Goal: Task Accomplishment & Management: Complete application form

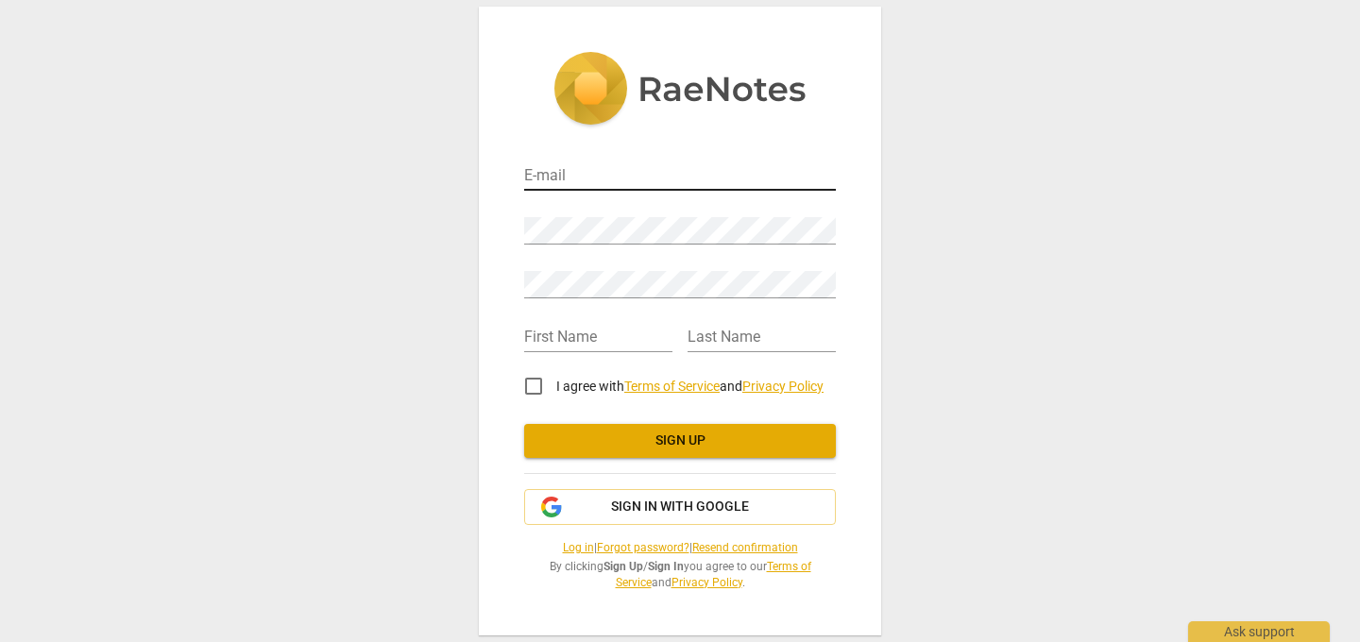
click at [649, 189] on input "email" at bounding box center [680, 176] width 312 height 27
type input "[PERSON_NAME][EMAIL_ADDRESS][DOMAIN_NAME]"
type input "[PERSON_NAME]"
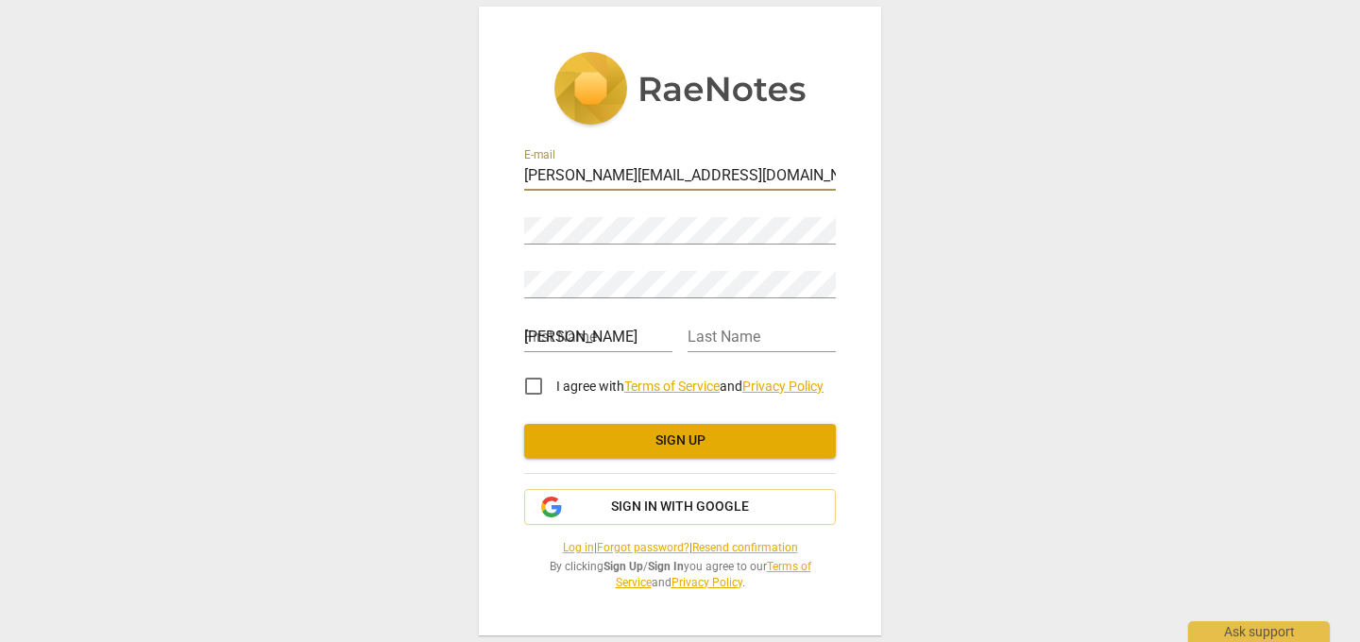
type input "Velez"
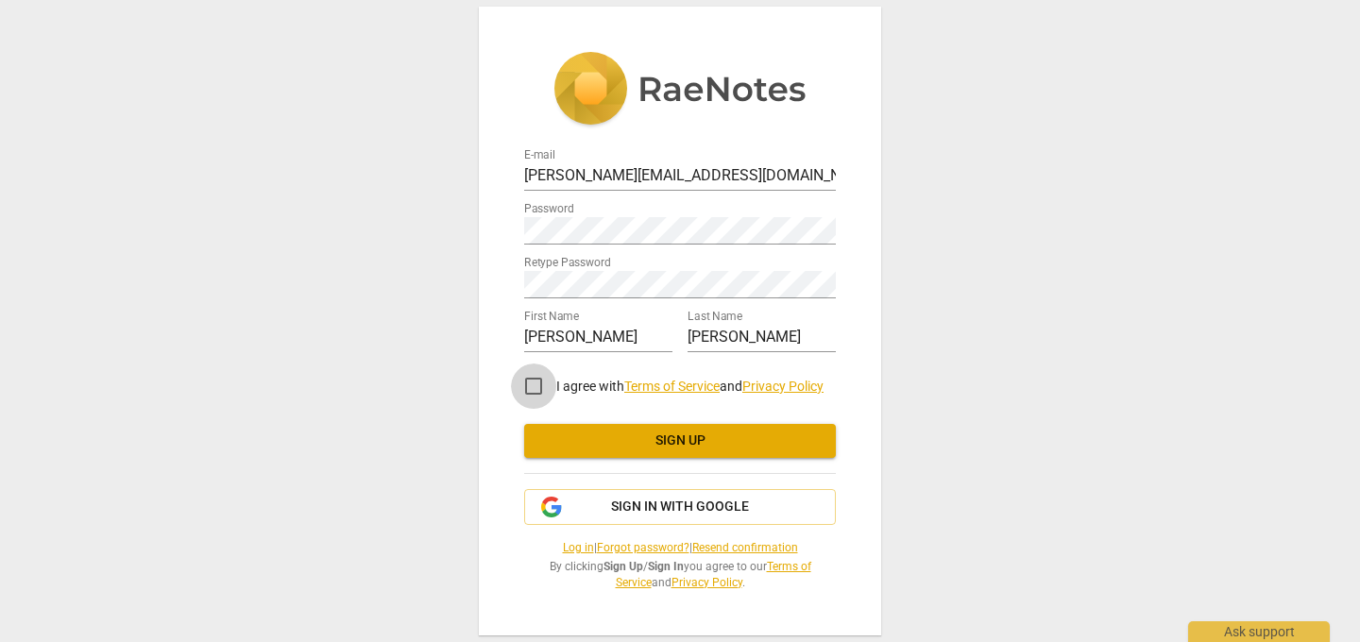
click at [534, 387] on input "I agree with Terms of Service and Privacy Policy" at bounding box center [533, 386] width 45 height 45
checkbox input "true"
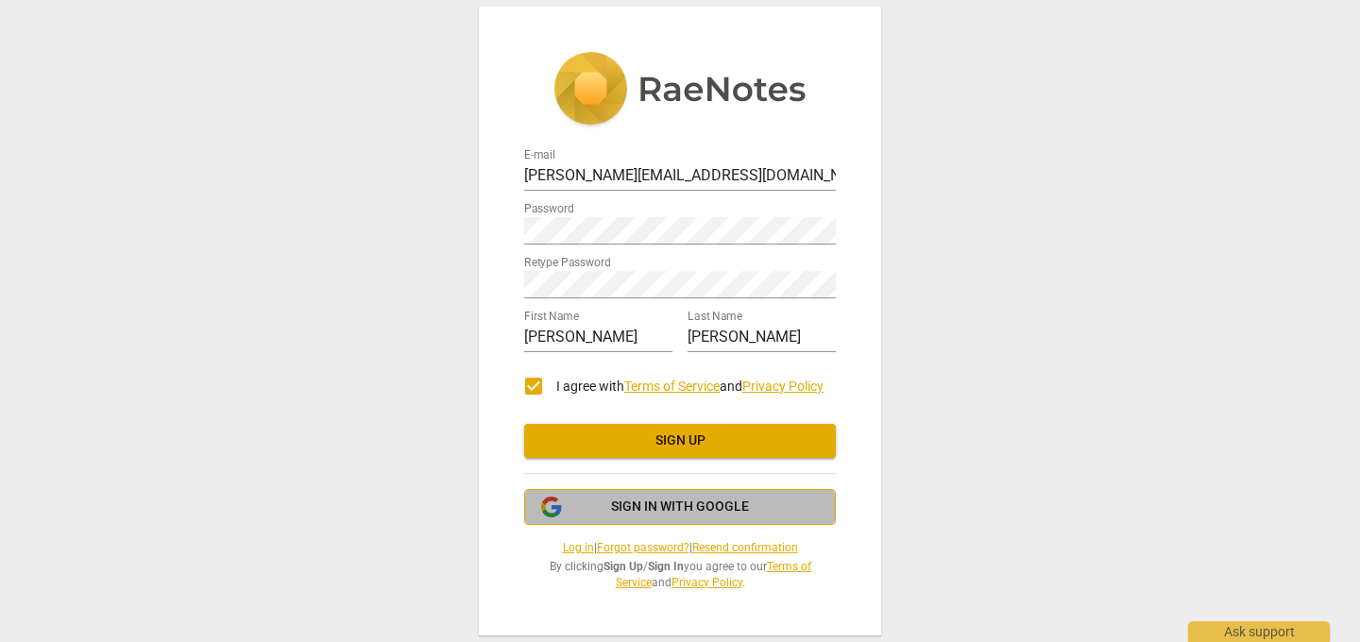
click at [674, 516] on span "Sign in with Google" at bounding box center [680, 507] width 138 height 19
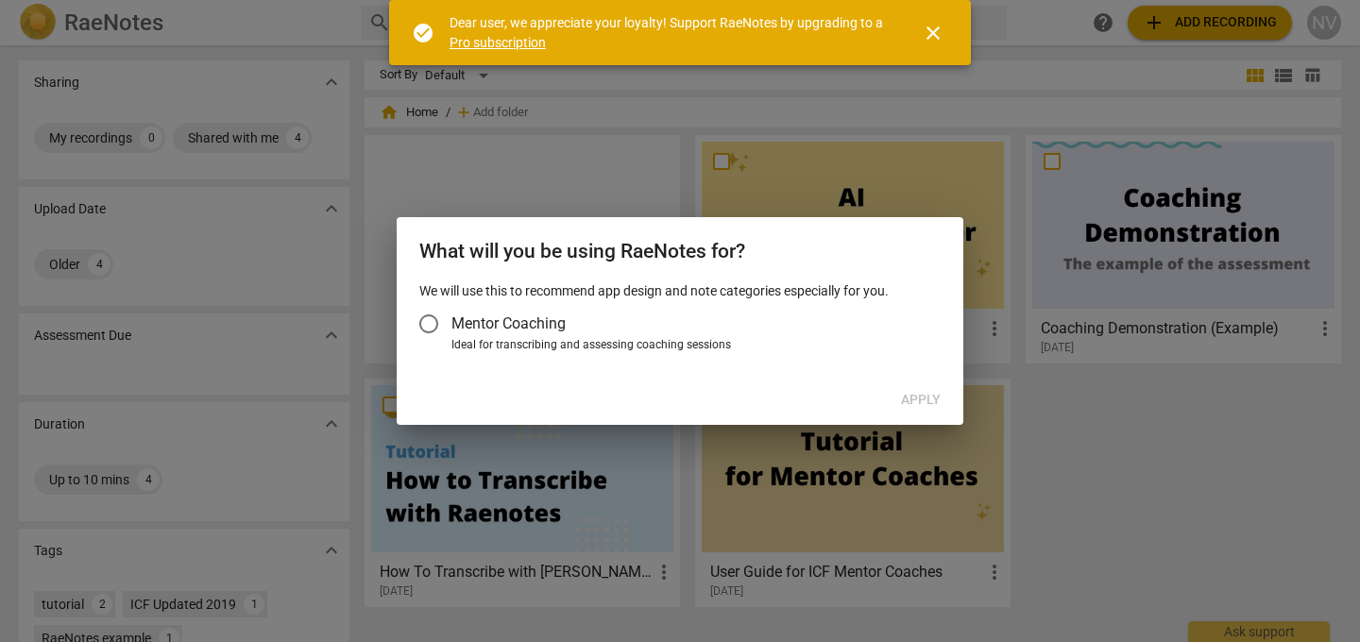
click at [921, 398] on div "Apply" at bounding box center [679, 400] width 559 height 34
click at [453, 320] on span "Mentor Coaching" at bounding box center [508, 324] width 114 height 22
click at [451, 320] on input "Mentor Coaching" at bounding box center [428, 323] width 45 height 45
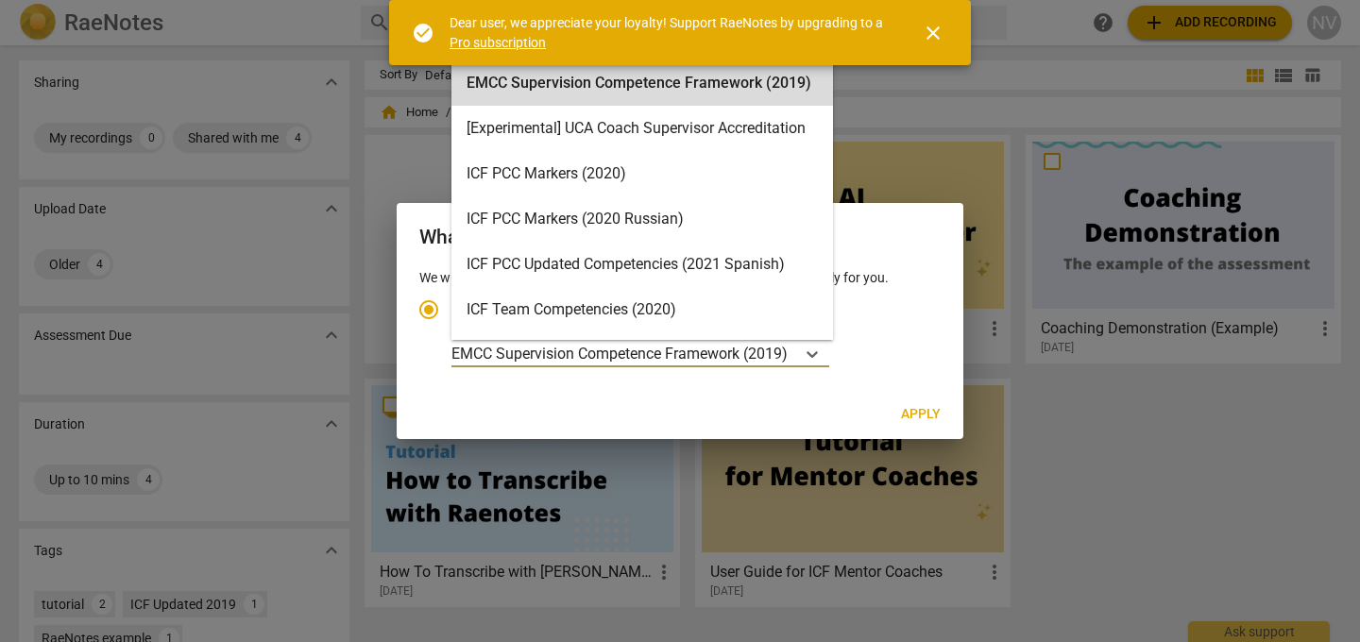
click at [687, 358] on p "EMCC Supervision Competence Framework (2019)" at bounding box center [619, 354] width 336 height 22
click at [0, 0] on input "Ideal for transcribing and assessing coaching sessions EMCC Supervision Compete…" at bounding box center [0, 0] width 0 height 0
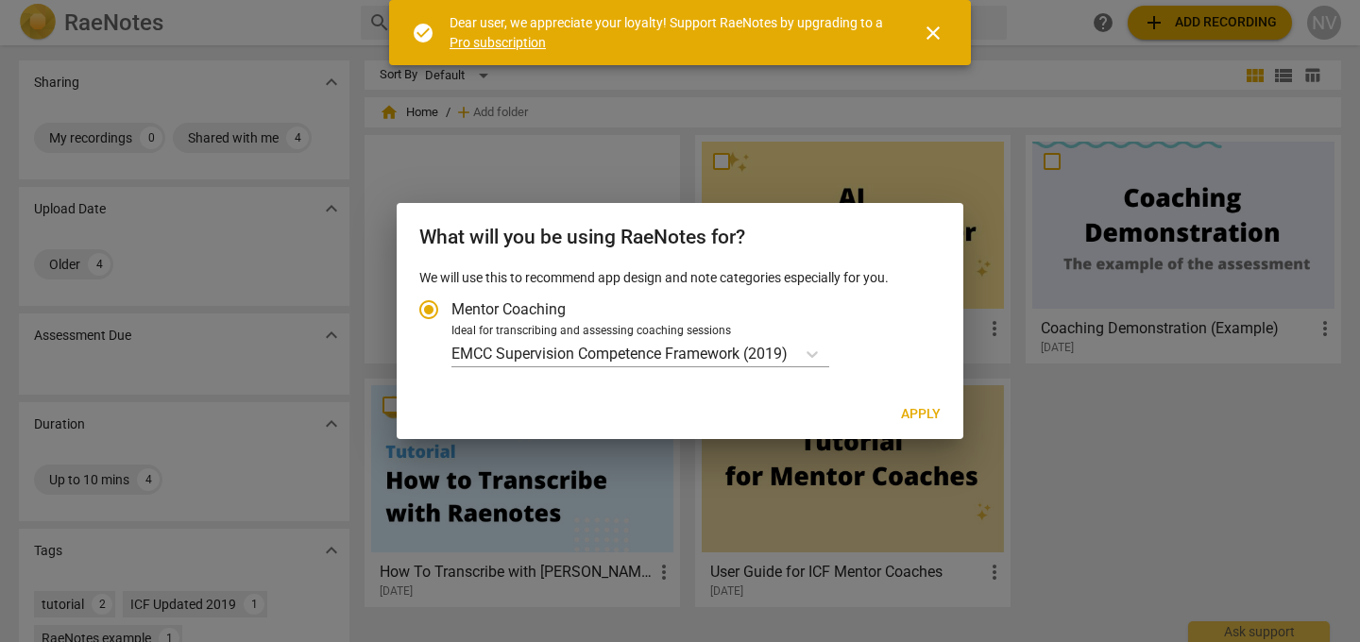
click at [939, 37] on span "close" at bounding box center [933, 33] width 23 height 23
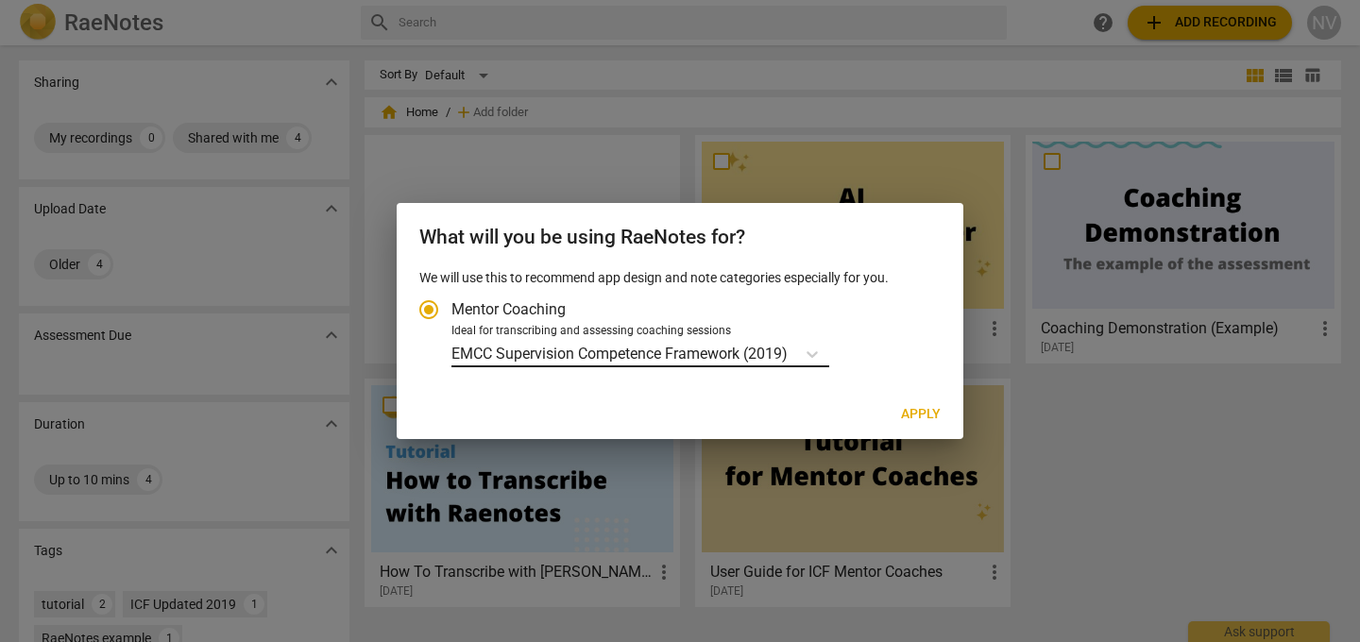
click at [774, 348] on p "EMCC Supervision Competence Framework (2019)" at bounding box center [619, 354] width 336 height 22
click at [0, 0] on input "Ideal for transcribing and assessing coaching sessions EMCC Supervision Compete…" at bounding box center [0, 0] width 0 height 0
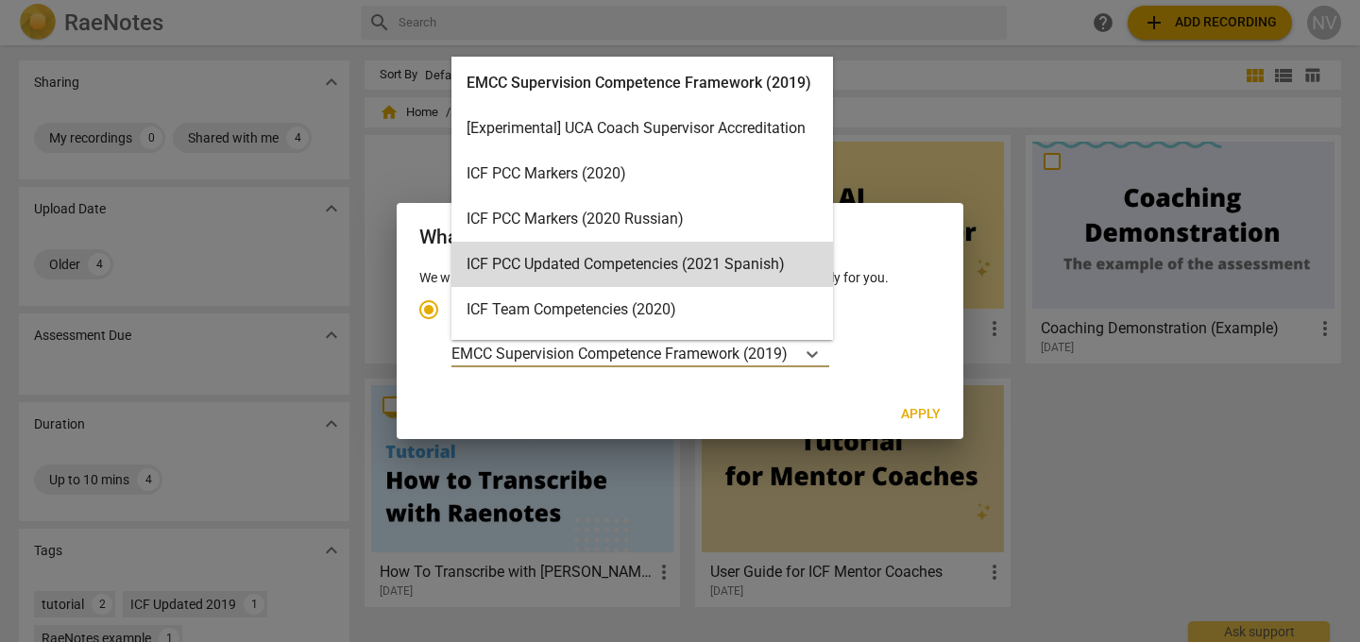
click at [881, 232] on h2 "What will you be using RaeNotes for?" at bounding box center [679, 238] width 521 height 24
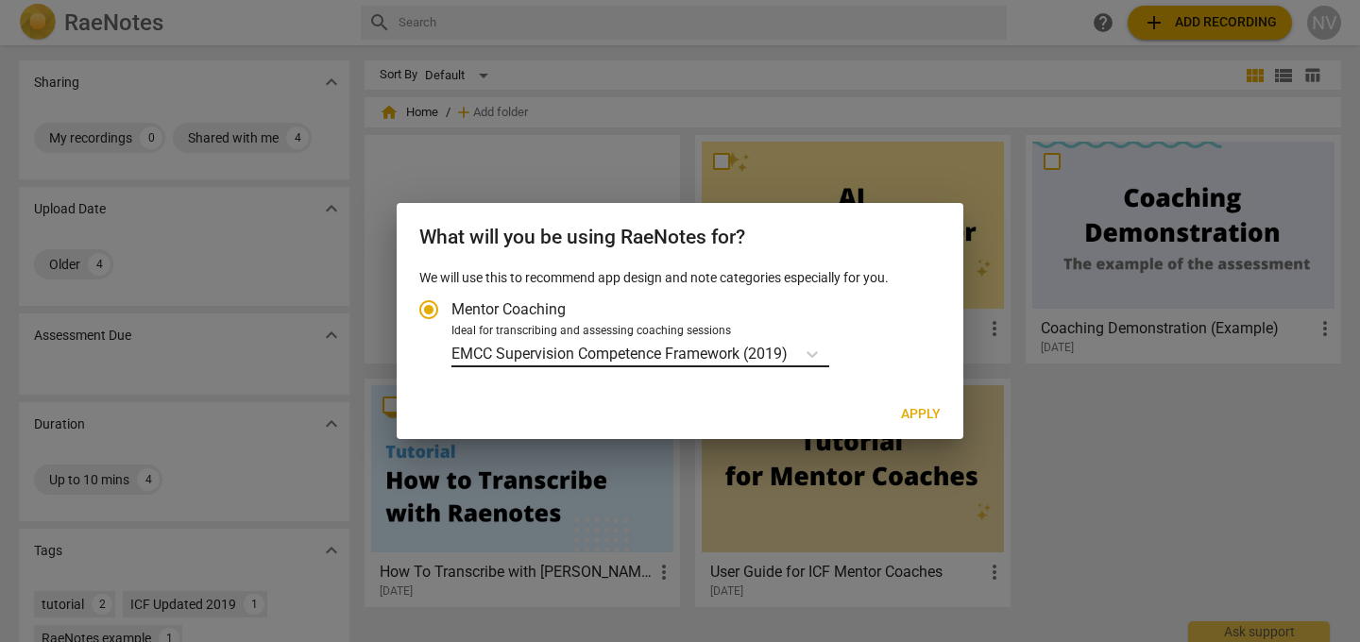
click at [788, 356] on p "EMCC Supervision Competence Framework (2019)" at bounding box center [619, 354] width 336 height 22
click at [0, 0] on input "Ideal for transcribing and assessing coaching sessions EMCC Supervision Compete…" at bounding box center [0, 0] width 0 height 0
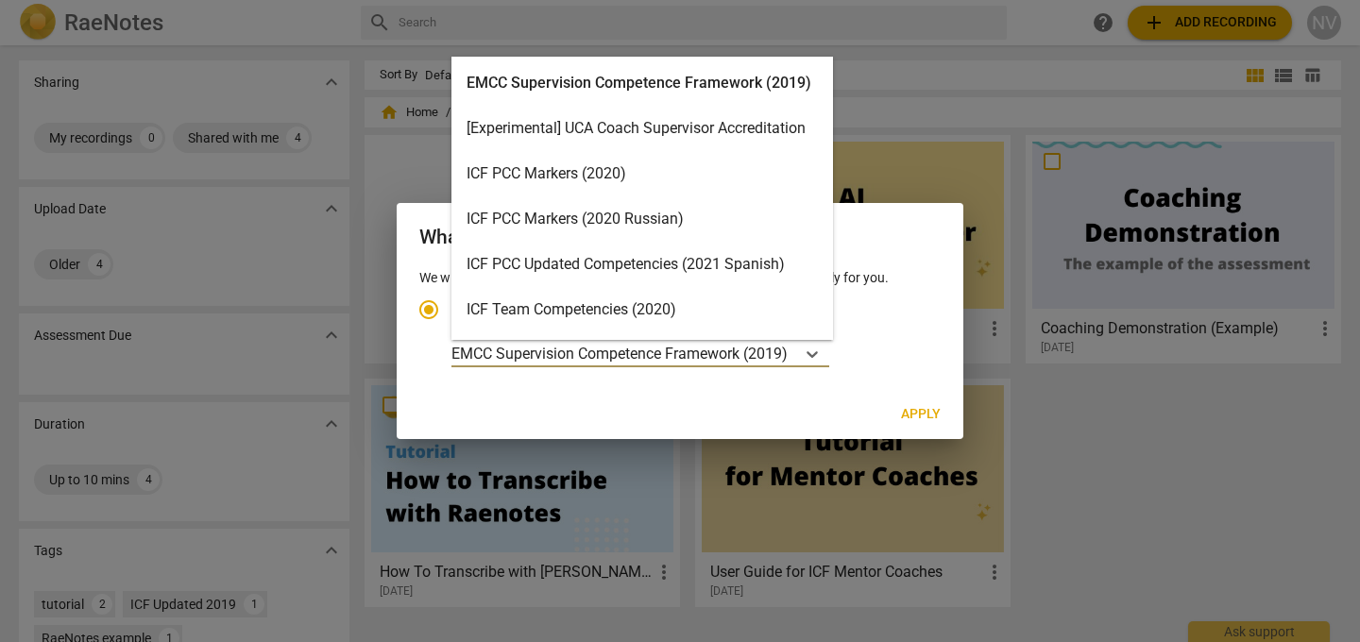
click at [716, 268] on div "ICF PCC Updated Competencies (2021 Spanish)" at bounding box center [642, 264] width 382 height 45
radio input "false"
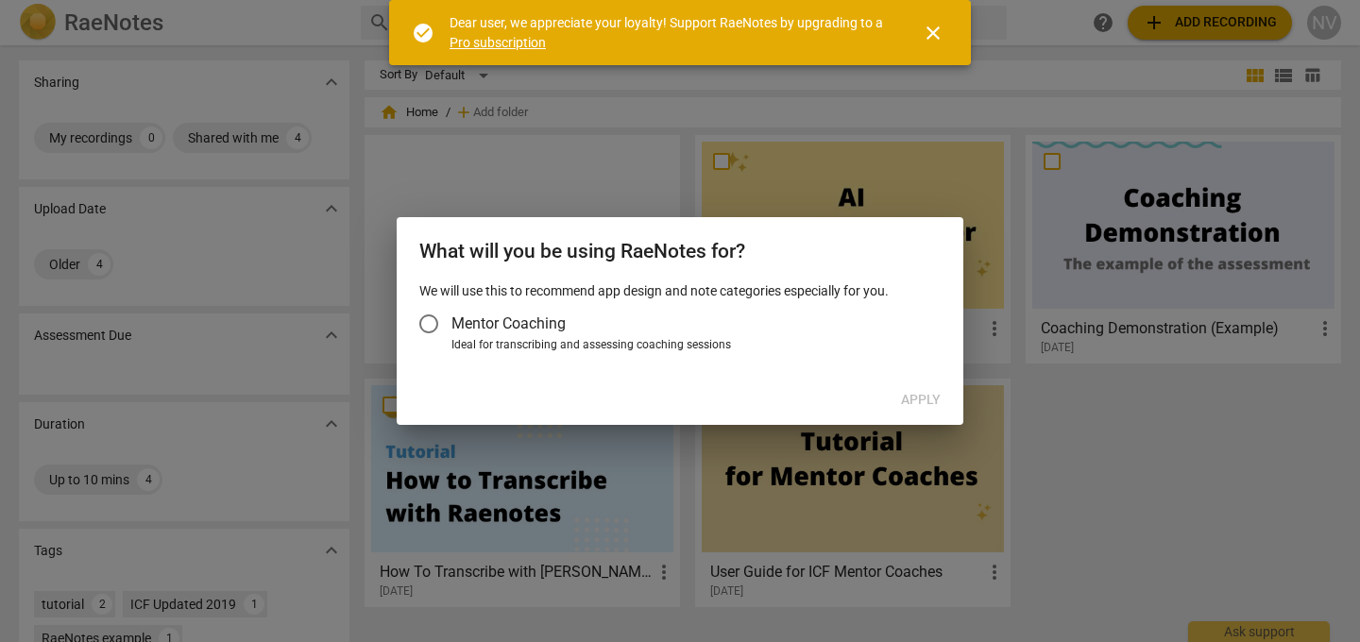
click at [926, 43] on button "close" at bounding box center [932, 32] width 45 height 45
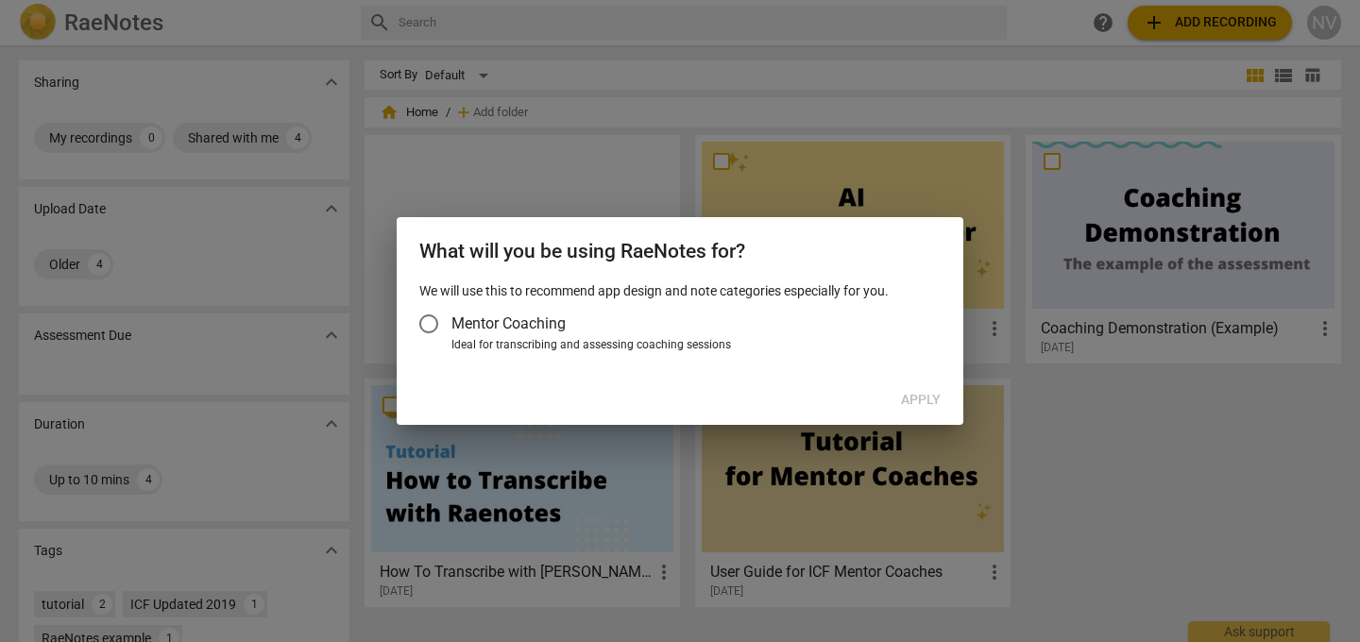
click at [548, 326] on span "Mentor Coaching" at bounding box center [508, 324] width 114 height 22
click at [451, 326] on input "Mentor Coaching" at bounding box center [428, 323] width 45 height 45
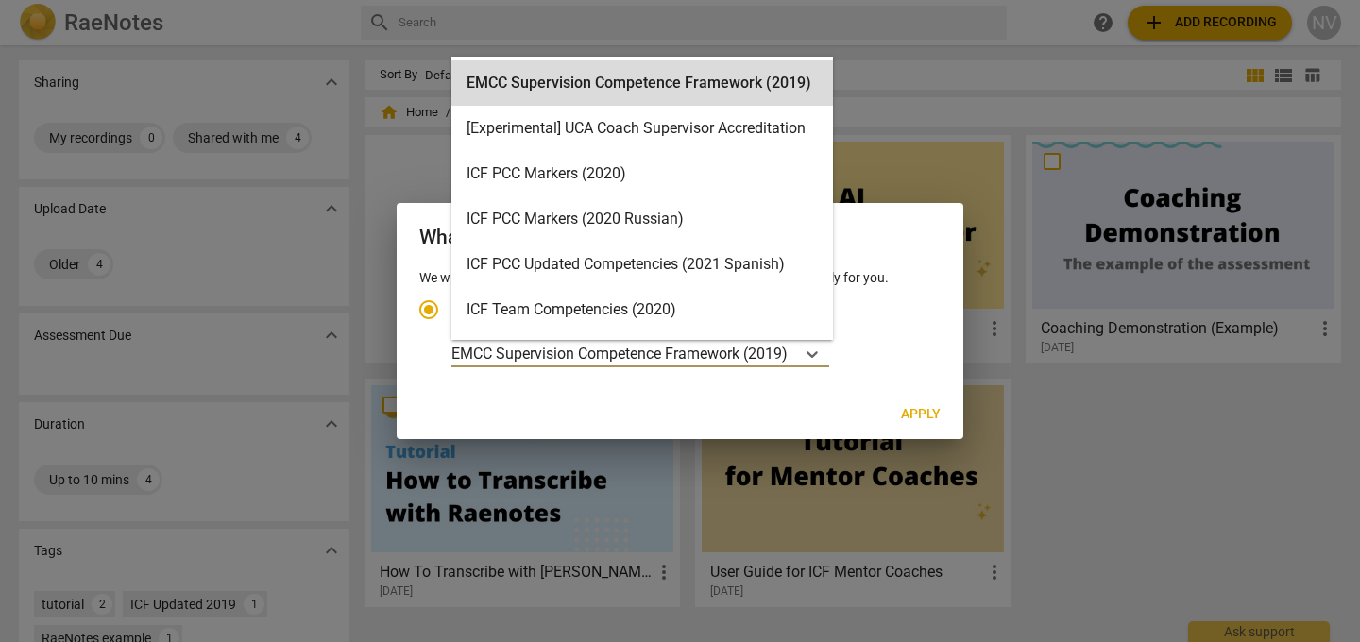
click at [546, 362] on p "EMCC Supervision Competence Framework (2019)" at bounding box center [619, 354] width 336 height 22
click at [0, 0] on input "Ideal for transcribing and assessing coaching sessions EMCC Supervision Compete…" at bounding box center [0, 0] width 0 height 0
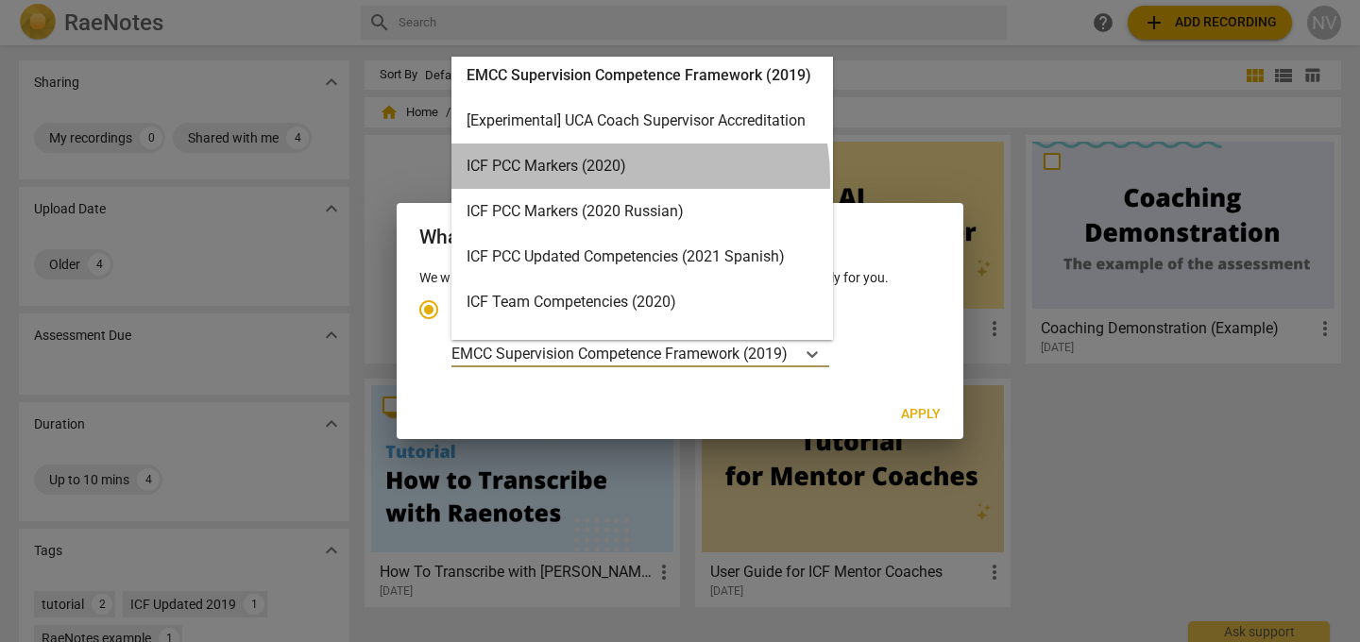
click at [591, 179] on div "ICF PCC Markers (2020)" at bounding box center [642, 166] width 382 height 45
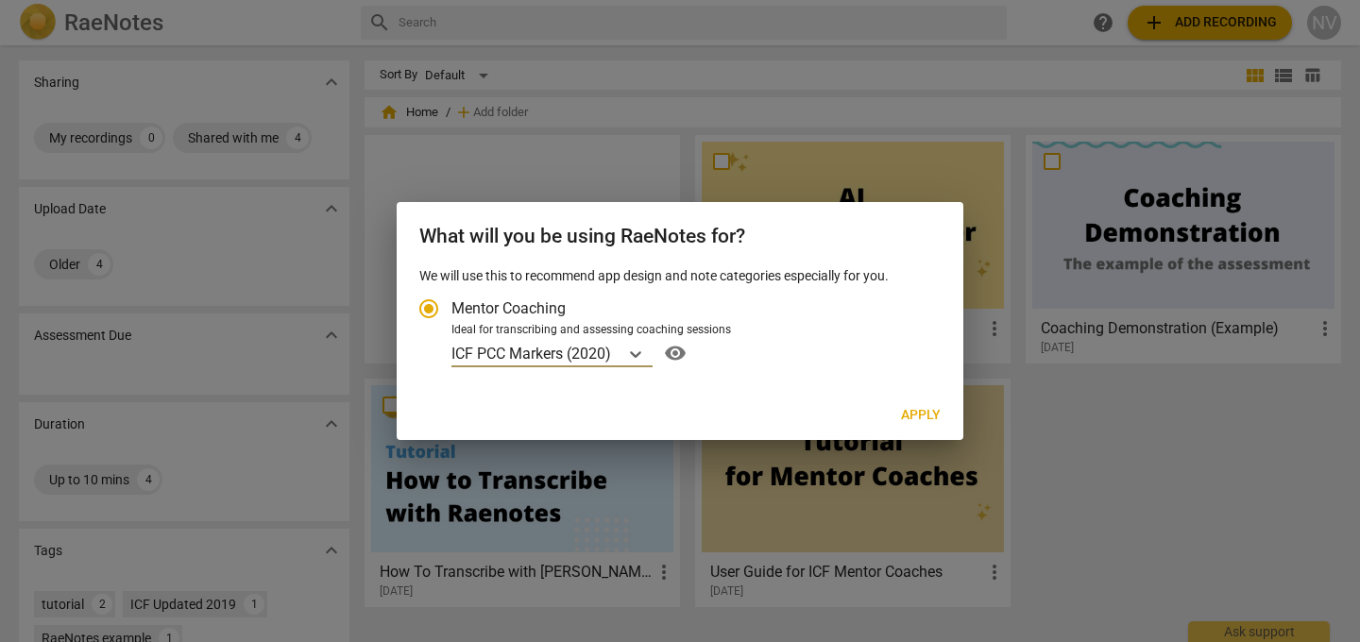
click at [927, 424] on span "Apply" at bounding box center [921, 415] width 40 height 19
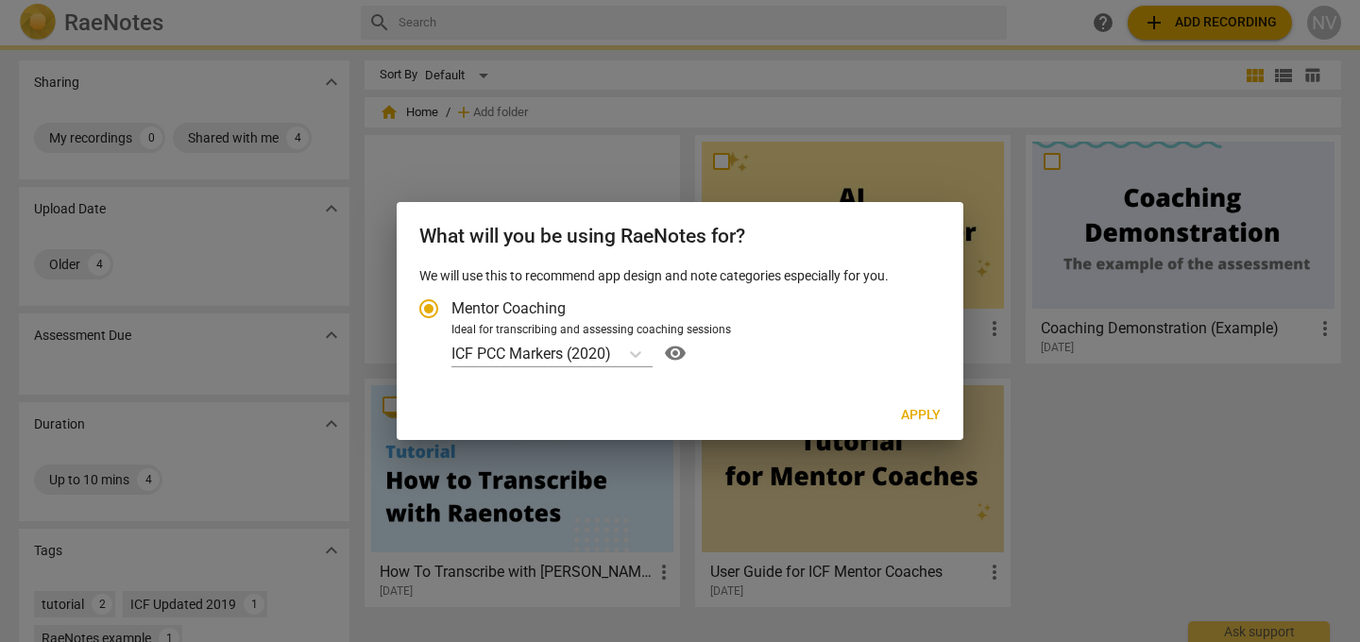
radio input "false"
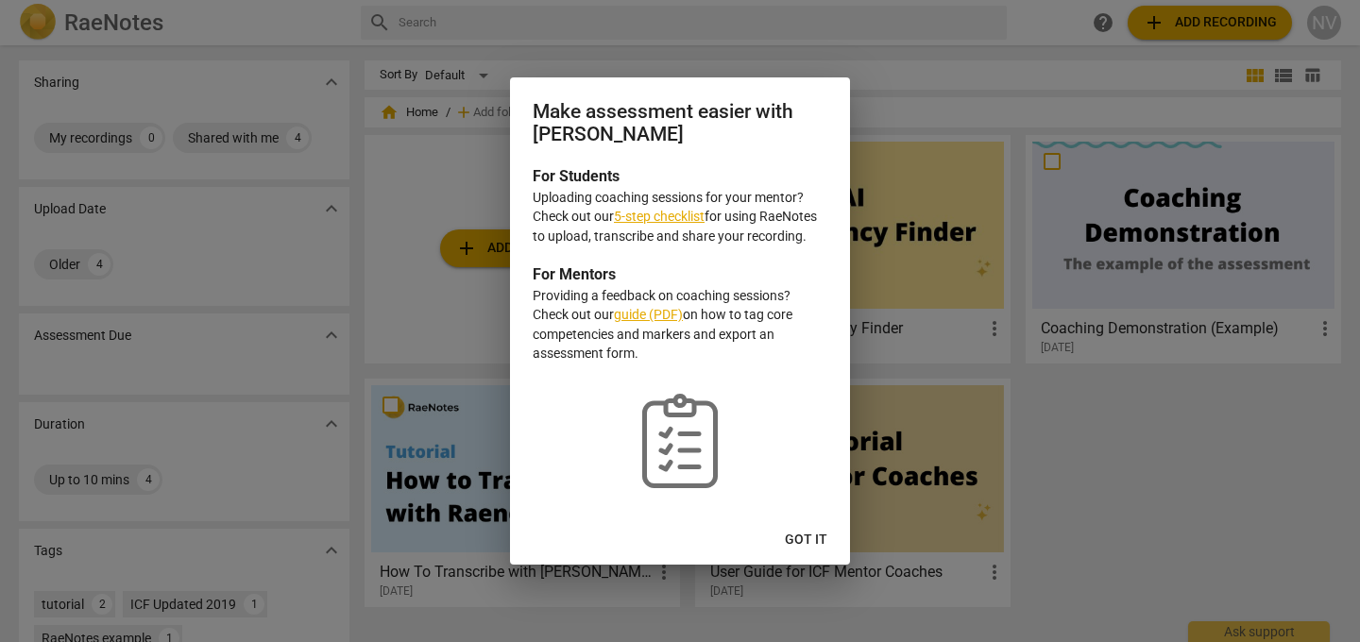
click at [804, 535] on span "Got it" at bounding box center [806, 540] width 42 height 19
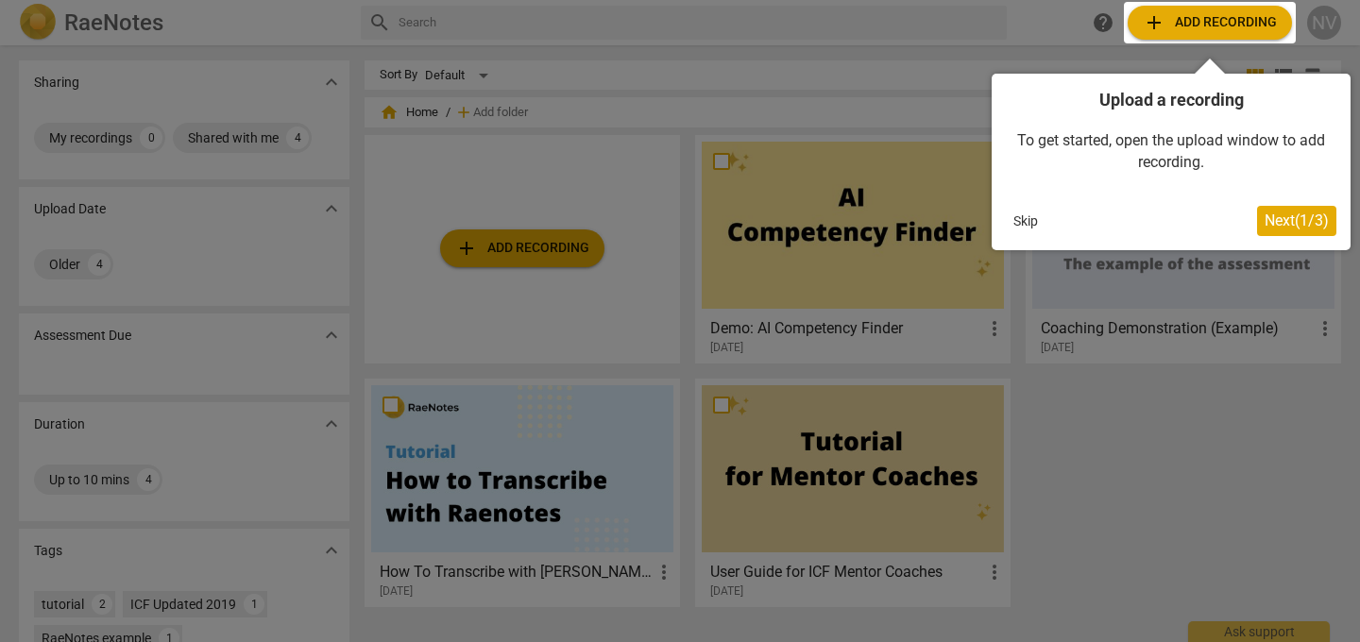
click at [1203, 424] on div at bounding box center [680, 321] width 1360 height 642
